Goal: Task Accomplishment & Management: Manage account settings

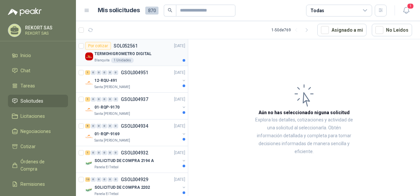
click at [142, 52] on p "TERMOHIGROMETRO DIGITAL" at bounding box center [122, 54] width 57 height 6
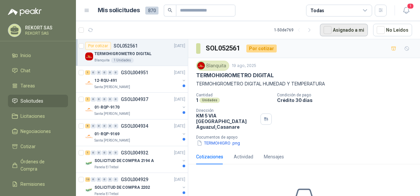
click at [346, 32] on button "Asignado a mi" at bounding box center [344, 30] width 48 height 13
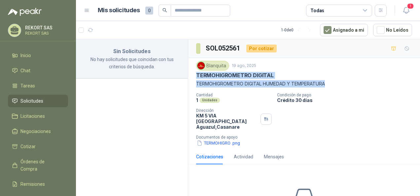
drag, startPoint x: 197, startPoint y: 74, endPoint x: 330, endPoint y: 87, distance: 134.0
click at [330, 87] on div "Blanquita [DATE] TERMOHIGROMETRO DIGITAL TERMOHIGROMETRO DIGITAL HUMEDAD Y TEMP…" at bounding box center [304, 104] width 216 height 86
copy div "TERMOHIGROMETRO DIGITAL TERMOHIGROMETRO DIGITAL HUMEDAD Y TEMPERATURA"
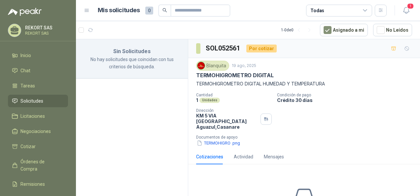
click at [348, 122] on div "Cantidad 1 Unidades Condición de pago Crédito 30 días Dirección KM 5 VIA AGUAZU…" at bounding box center [304, 120] width 216 height 54
click at [308, 142] on div "Blanquita [DATE] TERMOHIGROMETRO DIGITAL TERMOHIGROMETRO DIGITAL HUMEDAD Y TEMP…" at bounding box center [304, 103] width 232 height 91
click at [222, 140] on button "TERMOHIGRO .png" at bounding box center [218, 143] width 45 height 7
